Goal: Complete application form

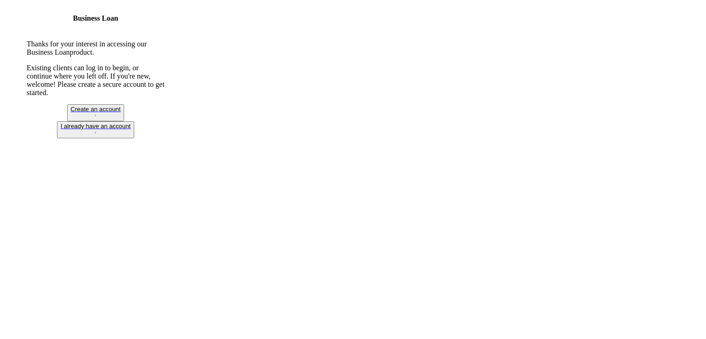
click at [131, 130] on div "I already have an account" at bounding box center [96, 126] width 70 height 7
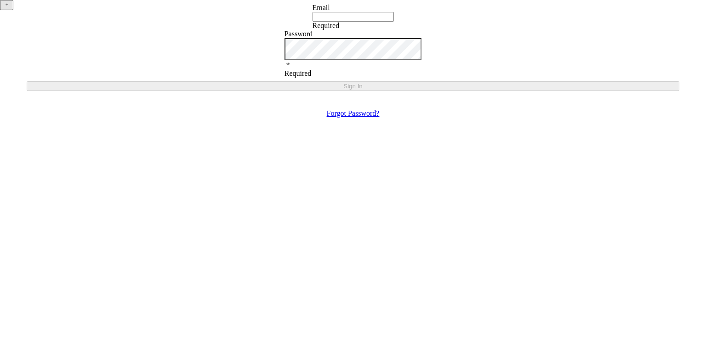
click at [321, 30] on div "Email Required" at bounding box center [353, 17] width 81 height 26
click at [321, 22] on input "Email" at bounding box center [353, 17] width 81 height 10
type input "[EMAIL_ADDRESS][DOMAIN_NAME]"
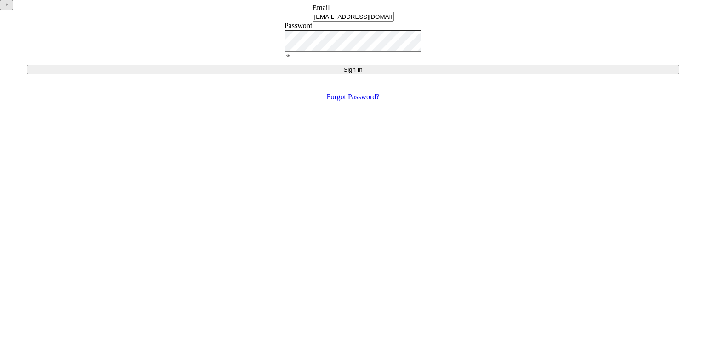
click at [289, 56] on icon at bounding box center [288, 55] width 1 height 1
click at [355, 73] on div "Sign In" at bounding box center [352, 69] width 645 height 7
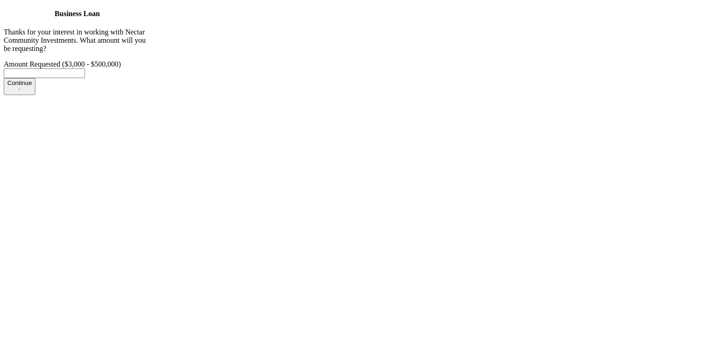
click at [35, 95] on button "Continue Icon/Navigate" at bounding box center [20, 86] width 32 height 17
click at [121, 68] on label "Amount Requested ($3,000 - $500,000)" at bounding box center [62, 64] width 117 height 8
click at [85, 78] on input "Amount Requested ($3,000 - $500,000)" at bounding box center [44, 73] width 81 height 10
type input "$250,000"
click at [35, 95] on button "Continue Icon/Navigate" at bounding box center [20, 86] width 32 height 17
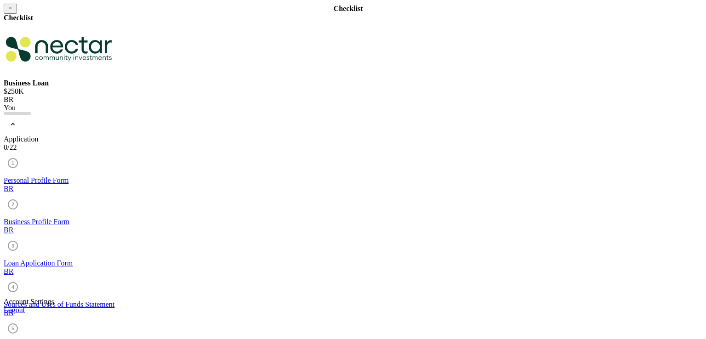
click at [101, 180] on div "Personal Profile Form" at bounding box center [353, 180] width 699 height 8
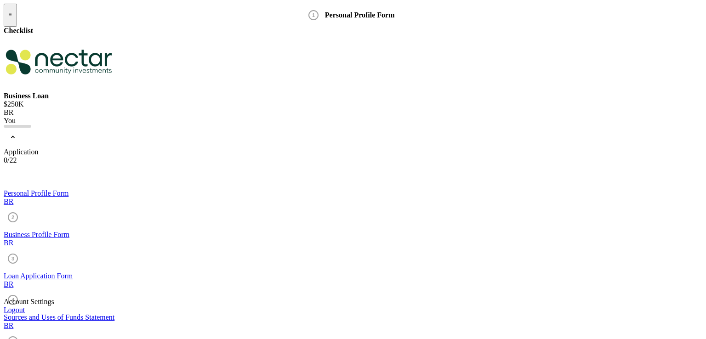
click at [78, 313] on div "Sources and Uses of Funds Statement" at bounding box center [353, 317] width 699 height 8
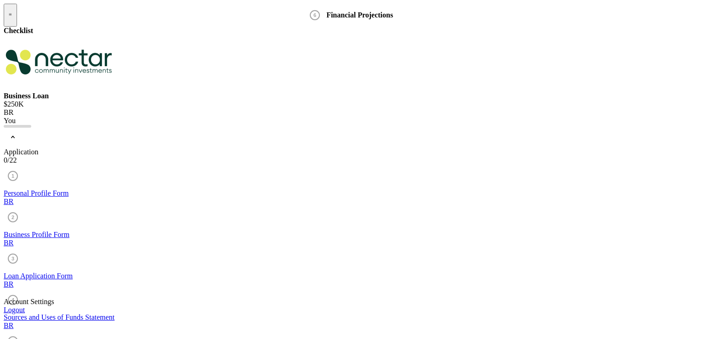
click at [25, 306] on link "Logout" at bounding box center [14, 310] width 21 height 8
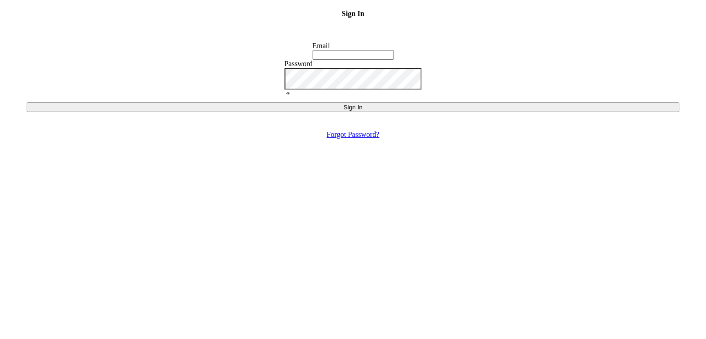
type input "[EMAIL_ADDRESS][DOMAIN_NAME]"
click at [379, 60] on input "[EMAIL_ADDRESS][DOMAIN_NAME]" at bounding box center [353, 55] width 81 height 10
drag, startPoint x: 377, startPoint y: 142, endPoint x: 284, endPoint y: 140, distance: 93.3
click at [313, 60] on input "[EMAIL_ADDRESS][DOMAIN_NAME]" at bounding box center [353, 55] width 81 height 10
type input "[EMAIL_ADDRESS][DOMAIN_NAME]"
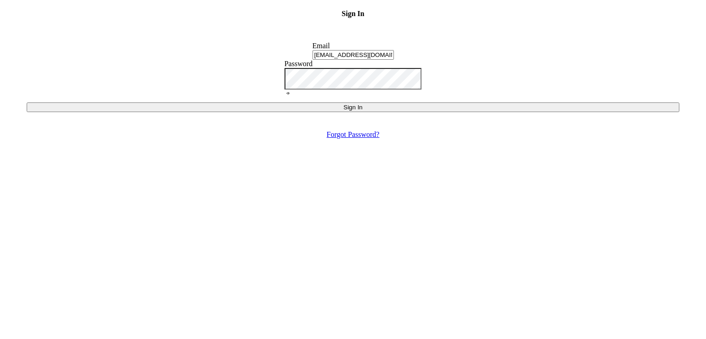
click at [289, 94] on icon at bounding box center [288, 93] width 1 height 1
click at [397, 112] on button "Sign In" at bounding box center [353, 107] width 653 height 10
